Goal: Navigation & Orientation: Go to known website

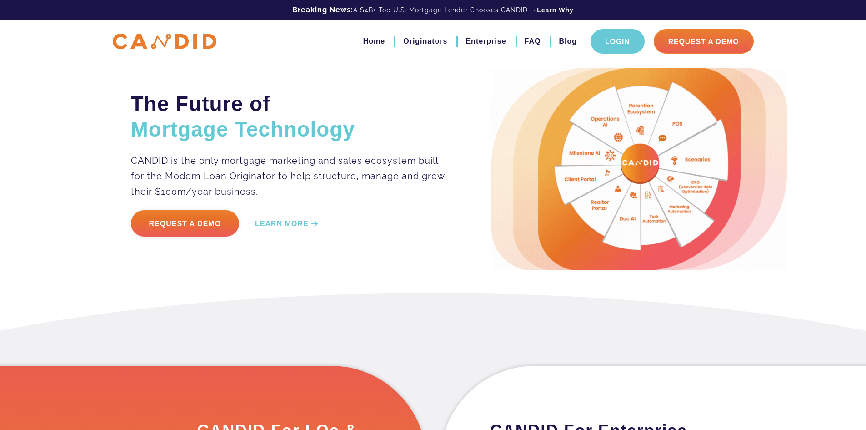
click at [622, 45] on link "Login" at bounding box center [618, 41] width 54 height 25
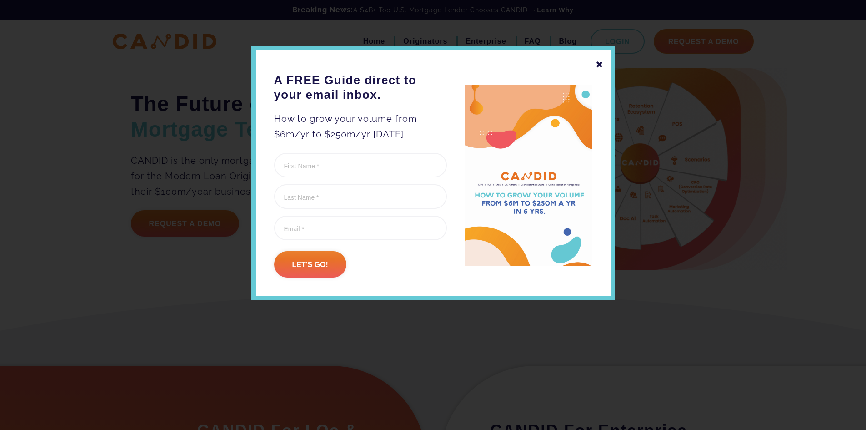
click at [594, 66] on div "✖ A FREE Guide direct to your email inbox. How to grow your volume from $6m/yr …" at bounding box center [433, 172] width 364 height 255
click at [597, 63] on div "✖" at bounding box center [600, 64] width 8 height 15
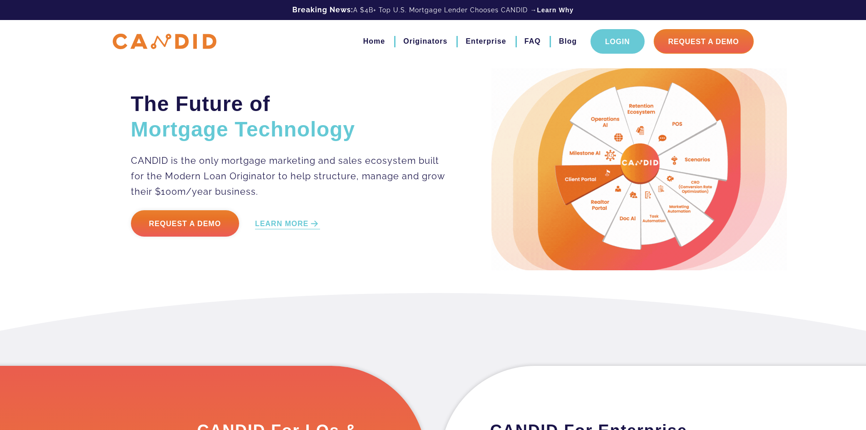
click at [615, 39] on link "Login" at bounding box center [618, 41] width 54 height 25
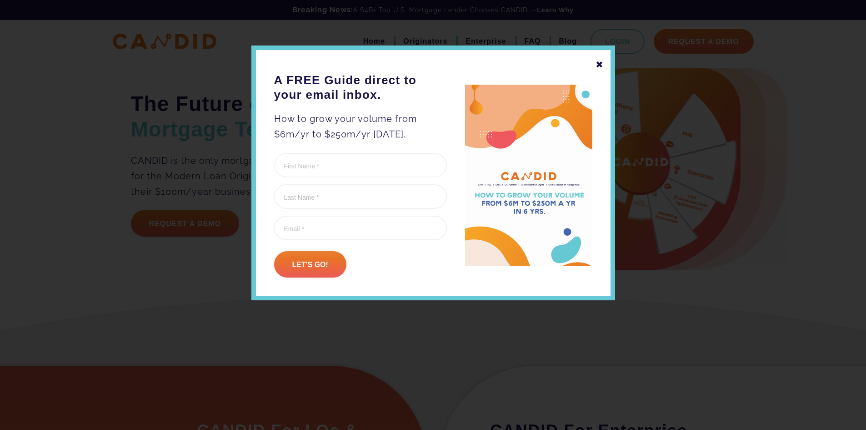
click at [600, 62] on div "✖" at bounding box center [600, 64] width 8 height 15
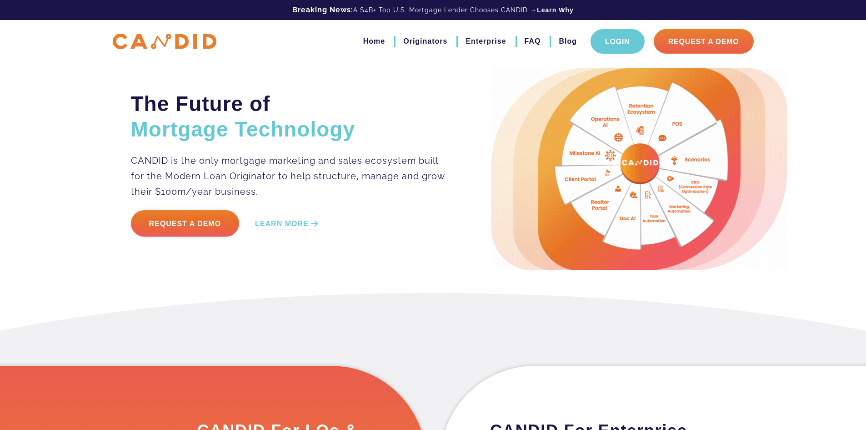
click at [603, 38] on link "Login" at bounding box center [618, 41] width 54 height 25
